Goal: Transaction & Acquisition: Purchase product/service

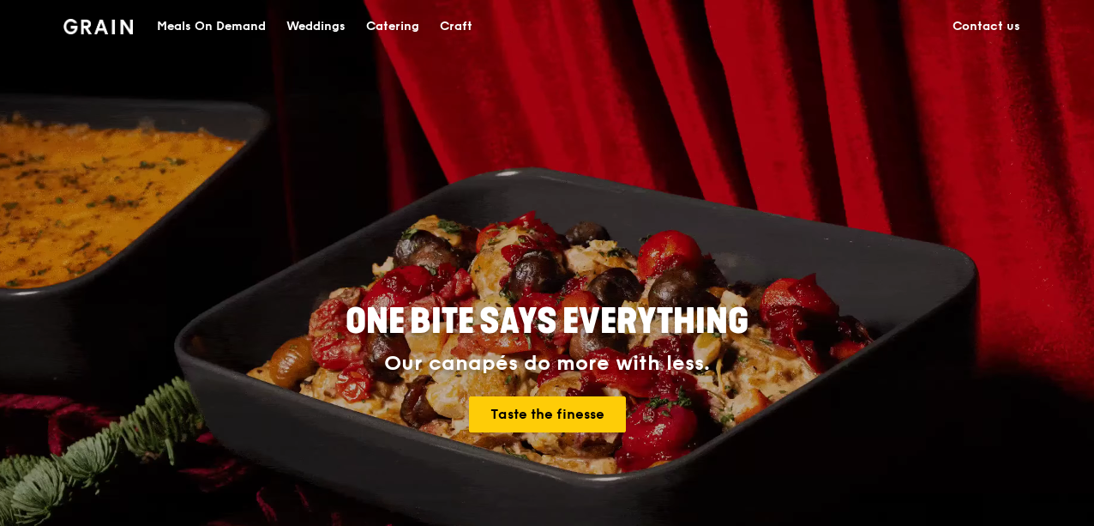
click at [235, 49] on div "Meals On Demand" at bounding box center [211, 26] width 109 height 51
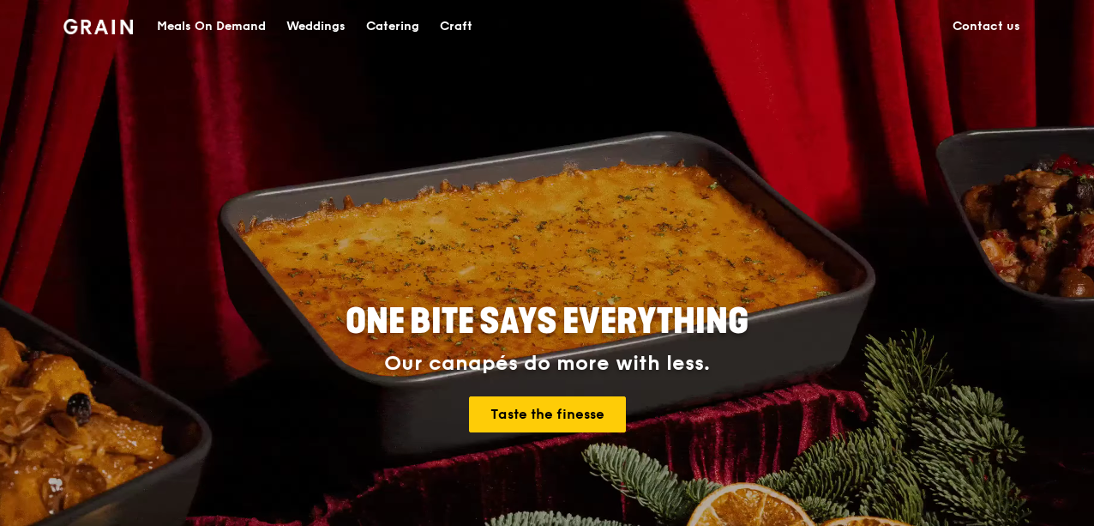
click at [228, 19] on div "Meals On Demand" at bounding box center [211, 26] width 109 height 51
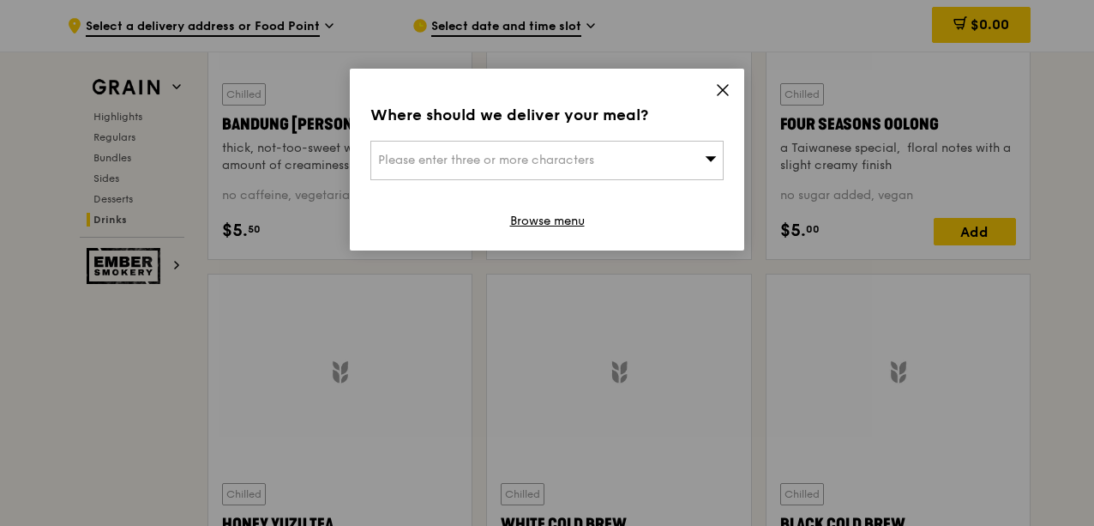
scroll to position [7325, 0]
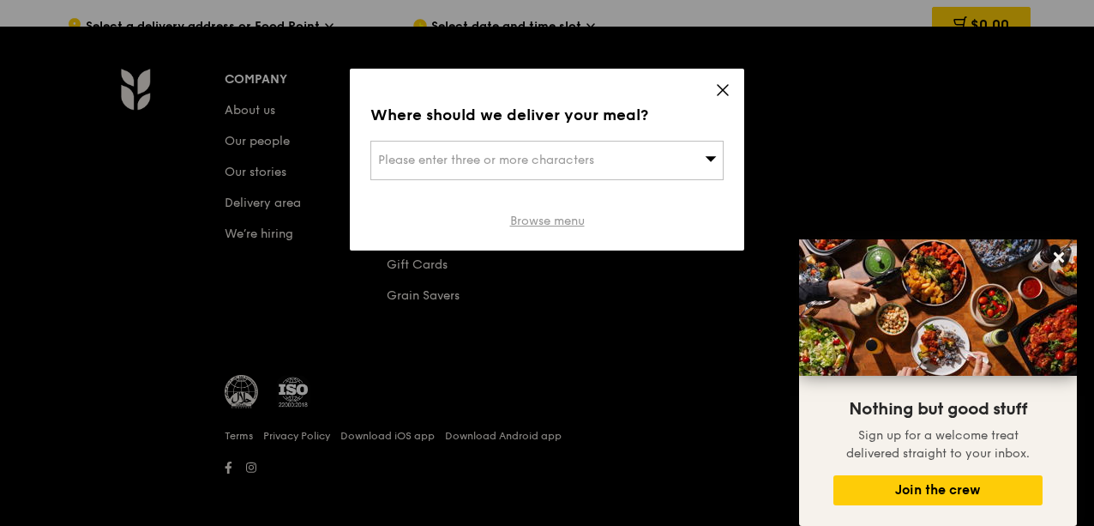
click at [556, 229] on link "Browse menu" at bounding box center [547, 221] width 75 height 17
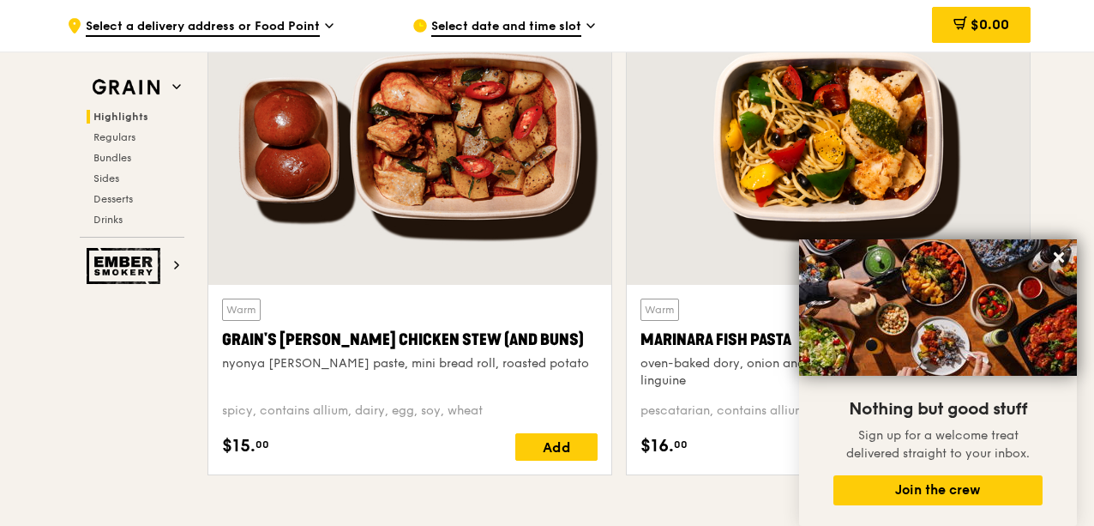
scroll to position [639, 0]
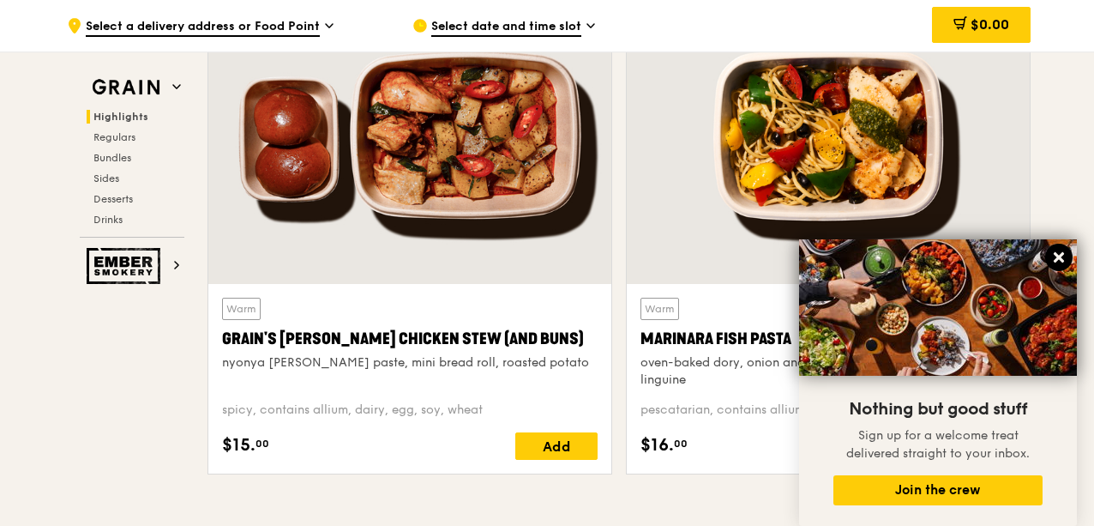
click at [1055, 259] on icon at bounding box center [1058, 257] width 15 height 15
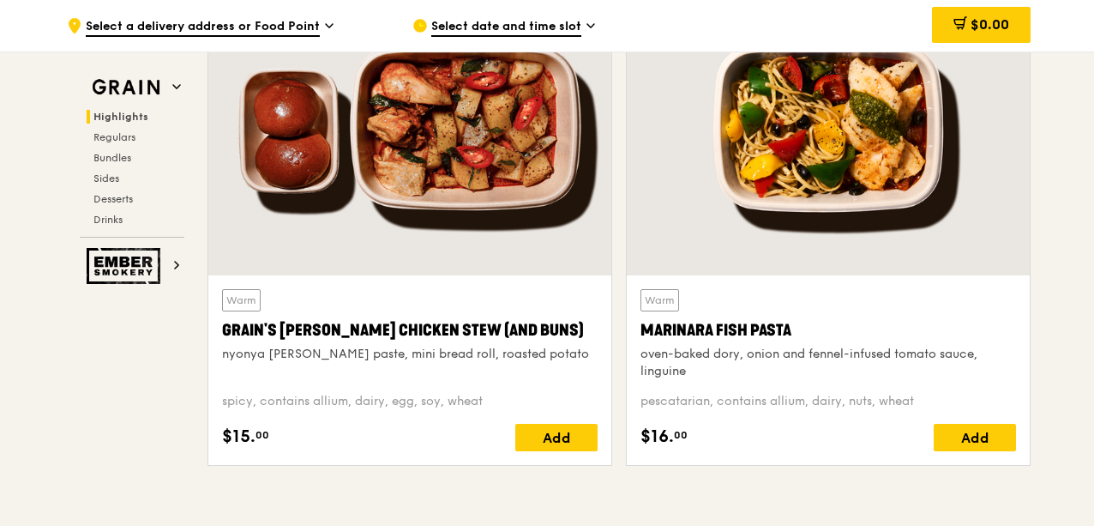
scroll to position [648, 0]
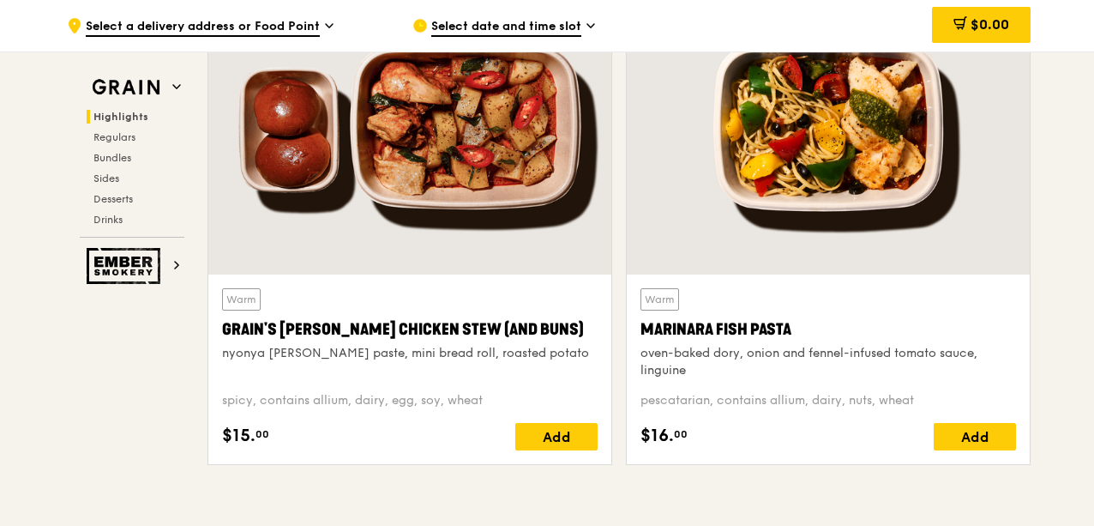
drag, startPoint x: 1053, startPoint y: 262, endPoint x: 1039, endPoint y: 265, distance: 14.1
